Goal: Check status

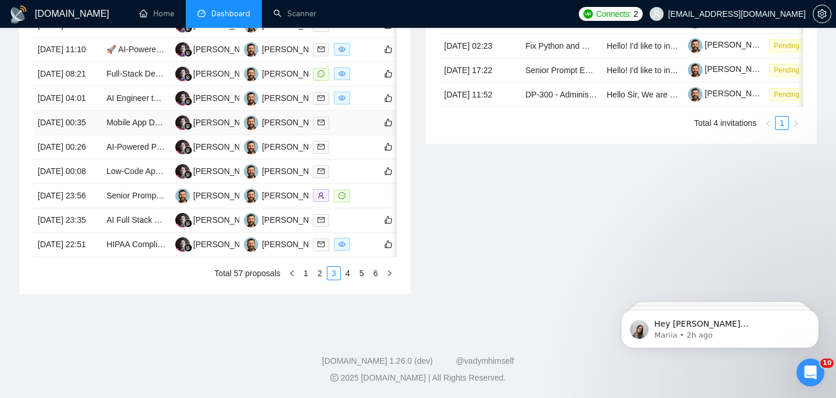
scroll to position [562, 0]
click at [308, 280] on link "1" at bounding box center [306, 273] width 13 height 13
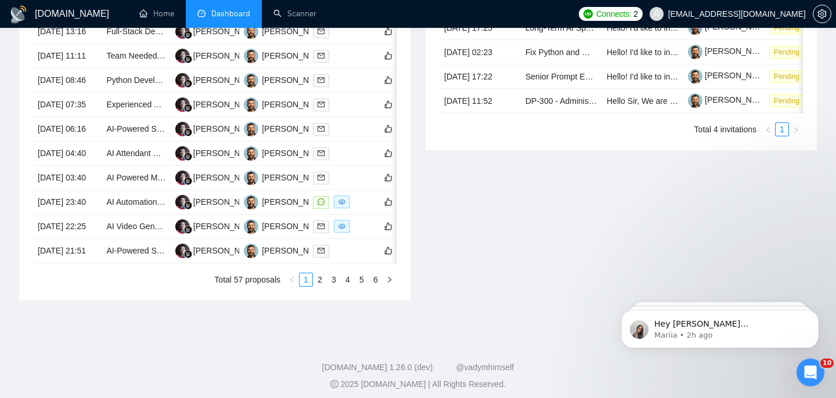
scroll to position [616, 0]
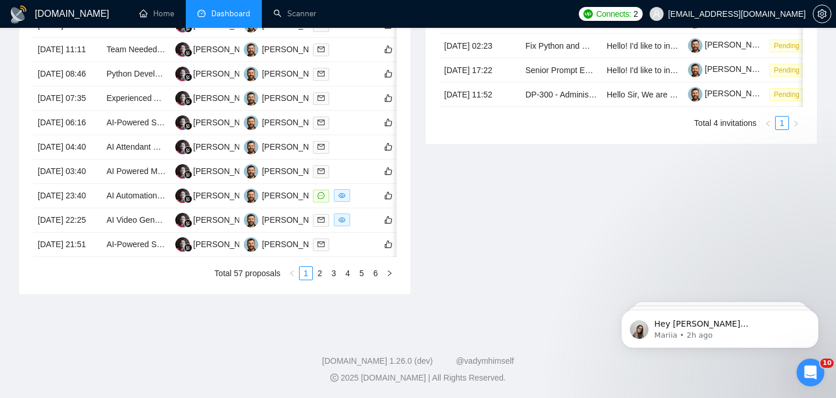
click at [323, 294] on div "Date Title Manager Freelancer Status [DATE] 13:16 Full-Stack Developer / AI Aut…" at bounding box center [214, 136] width 391 height 318
click at [323, 280] on link "2" at bounding box center [320, 273] width 13 height 13
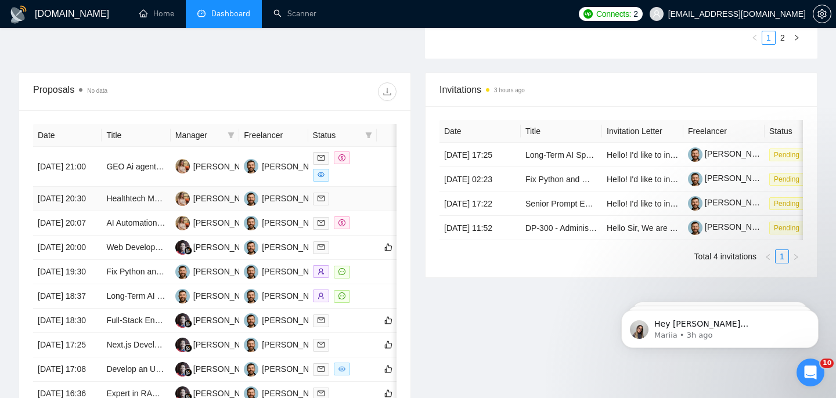
scroll to position [649, 0]
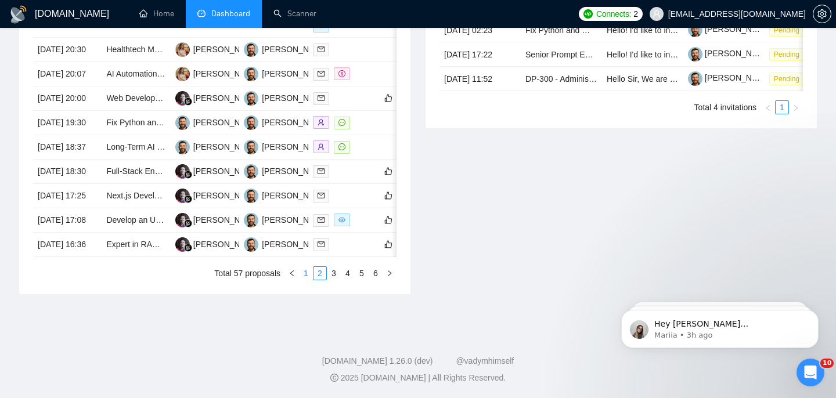
click at [311, 275] on link "1" at bounding box center [306, 273] width 13 height 13
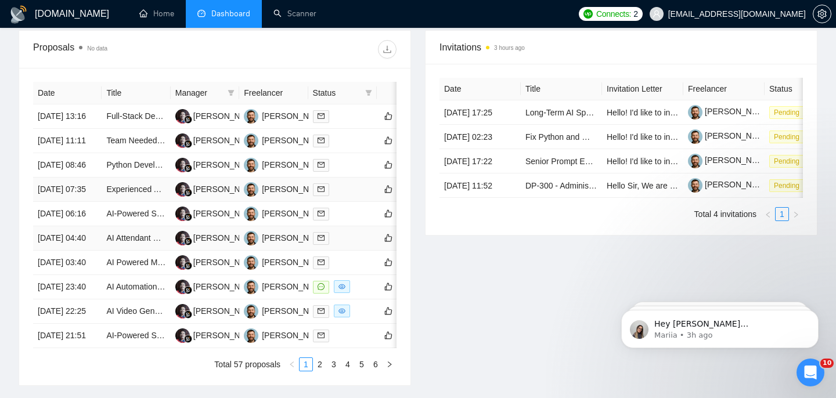
scroll to position [373, 0]
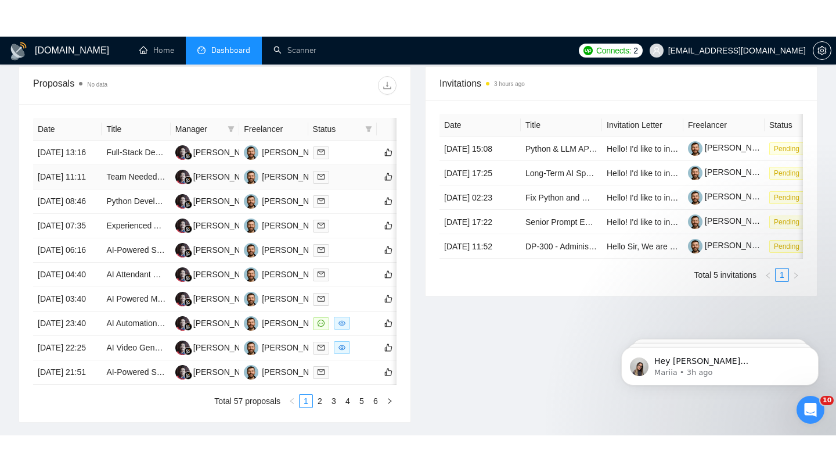
scroll to position [438, 0]
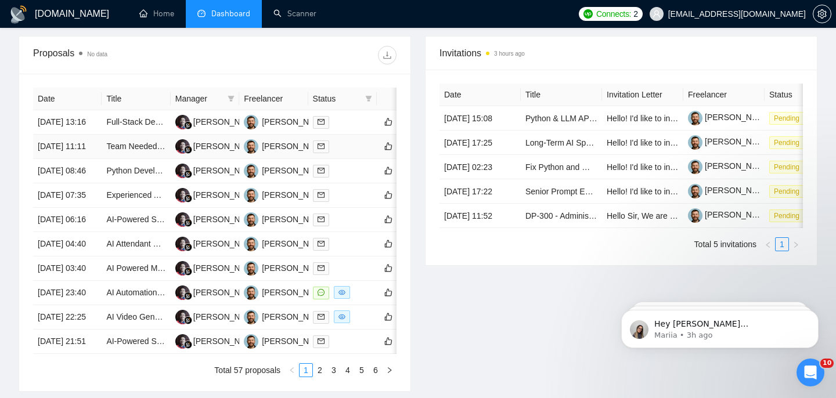
click at [92, 159] on td "[DATE] 11:11" at bounding box center [67, 147] width 69 height 24
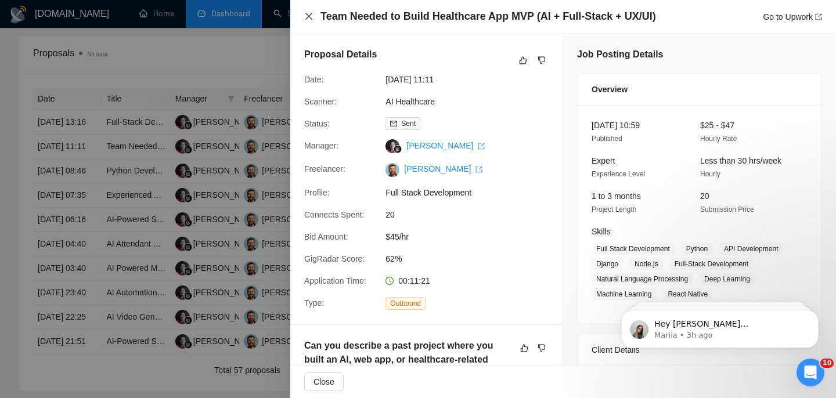
click at [308, 17] on icon "close" at bounding box center [308, 16] width 7 height 7
